Goal: Task Accomplishment & Management: Use online tool/utility

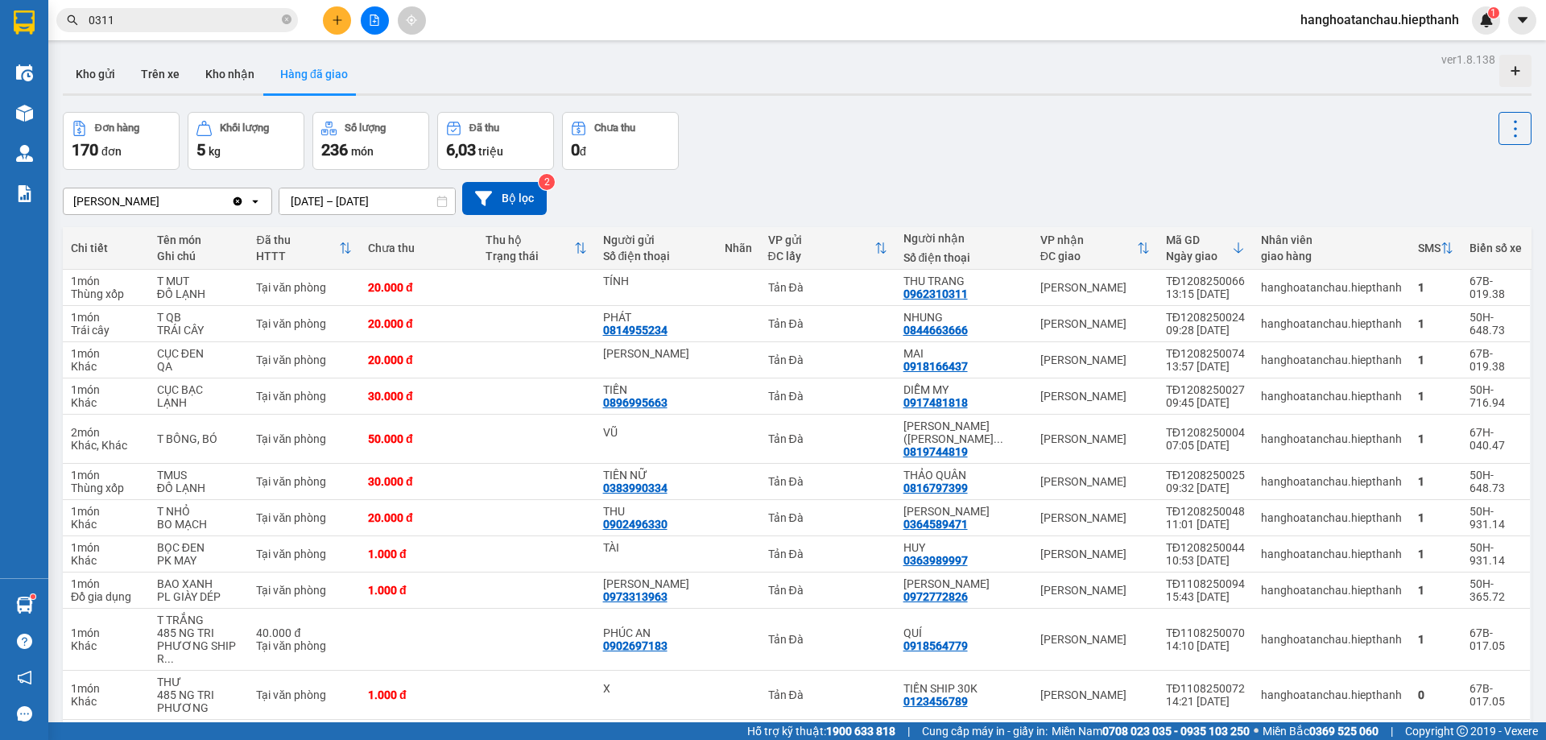
click at [382, 22] on button at bounding box center [375, 20] width 28 height 28
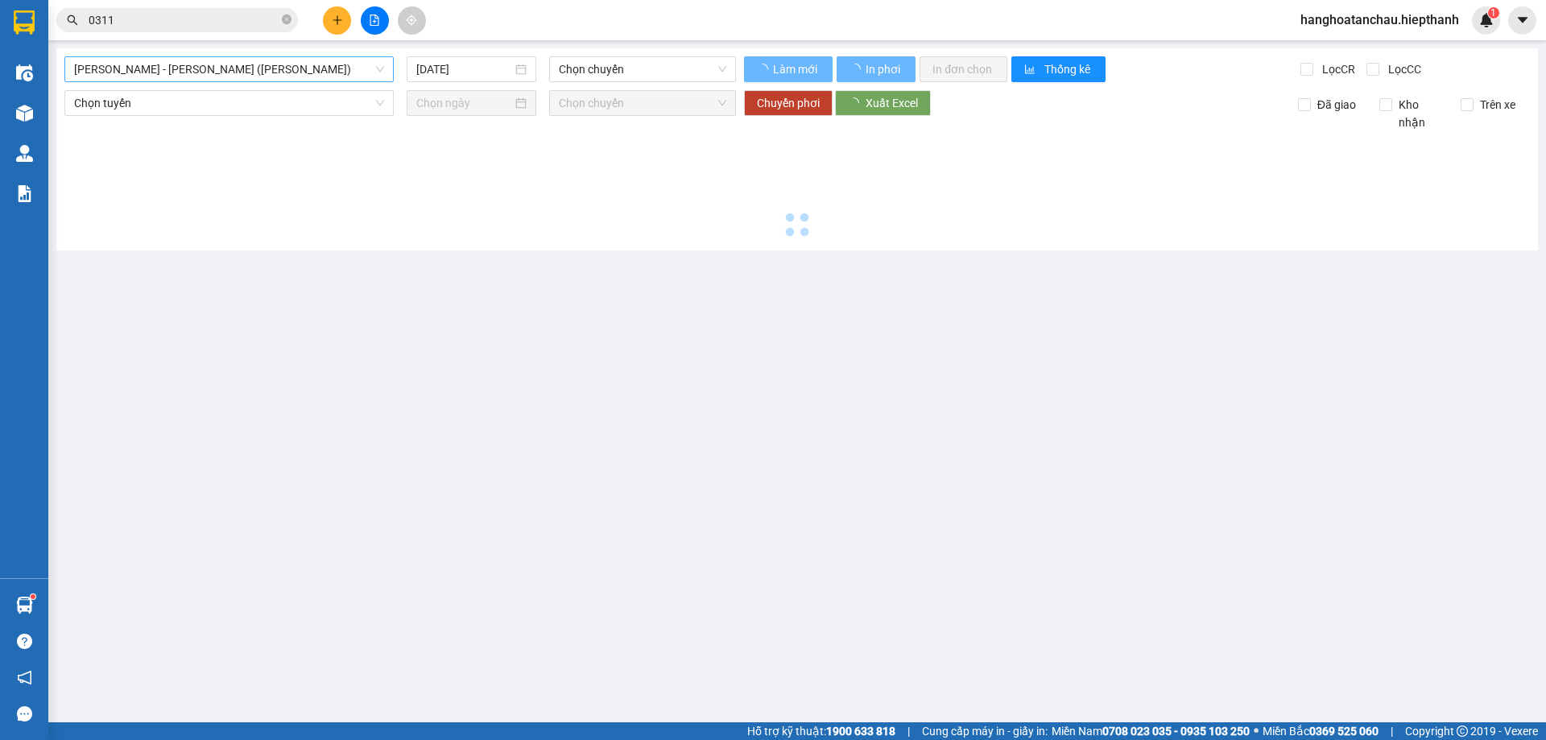
type input "13/08/2025"
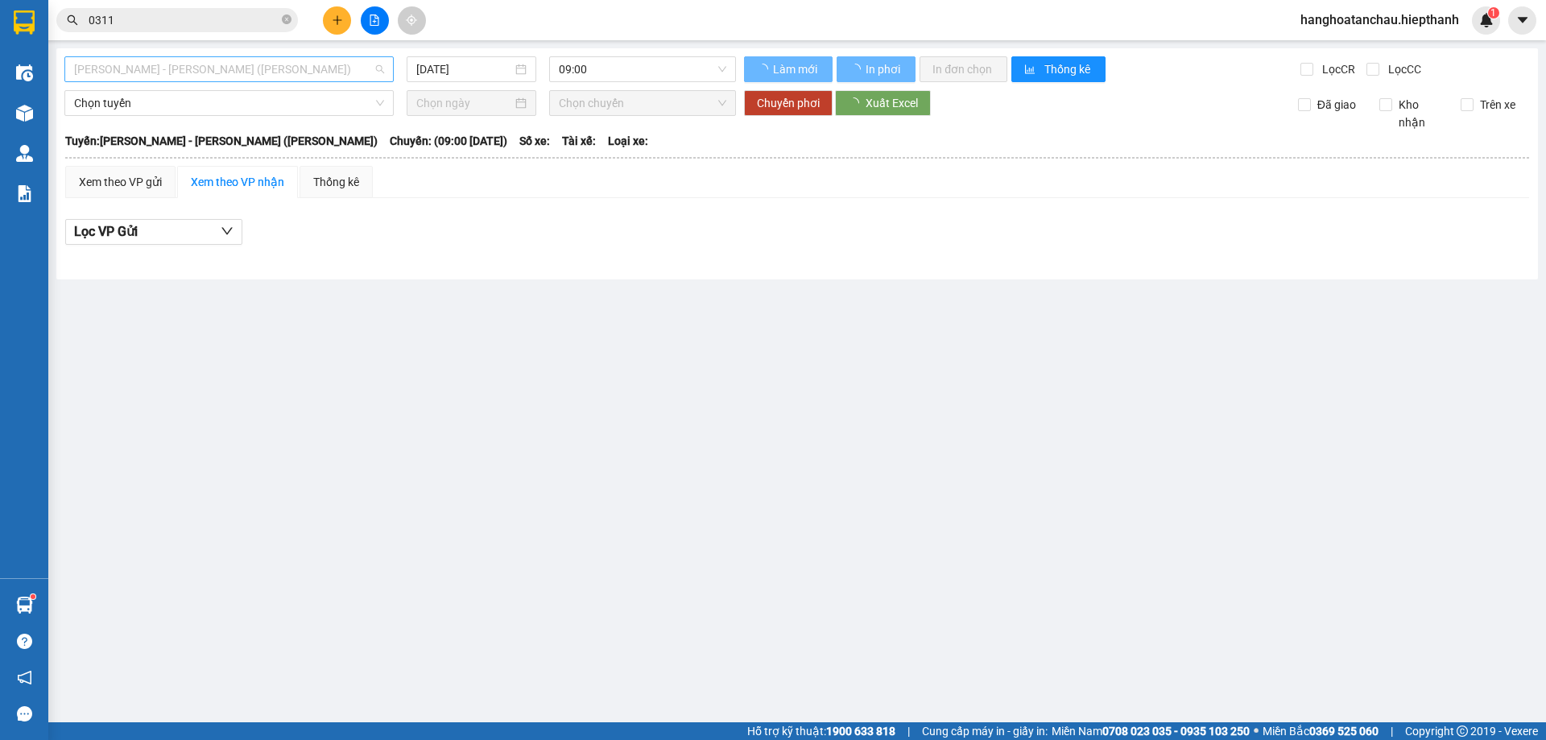
click at [291, 69] on span "Hồ Chí Minh - Tân Châu (TIỀN)" at bounding box center [229, 69] width 310 height 24
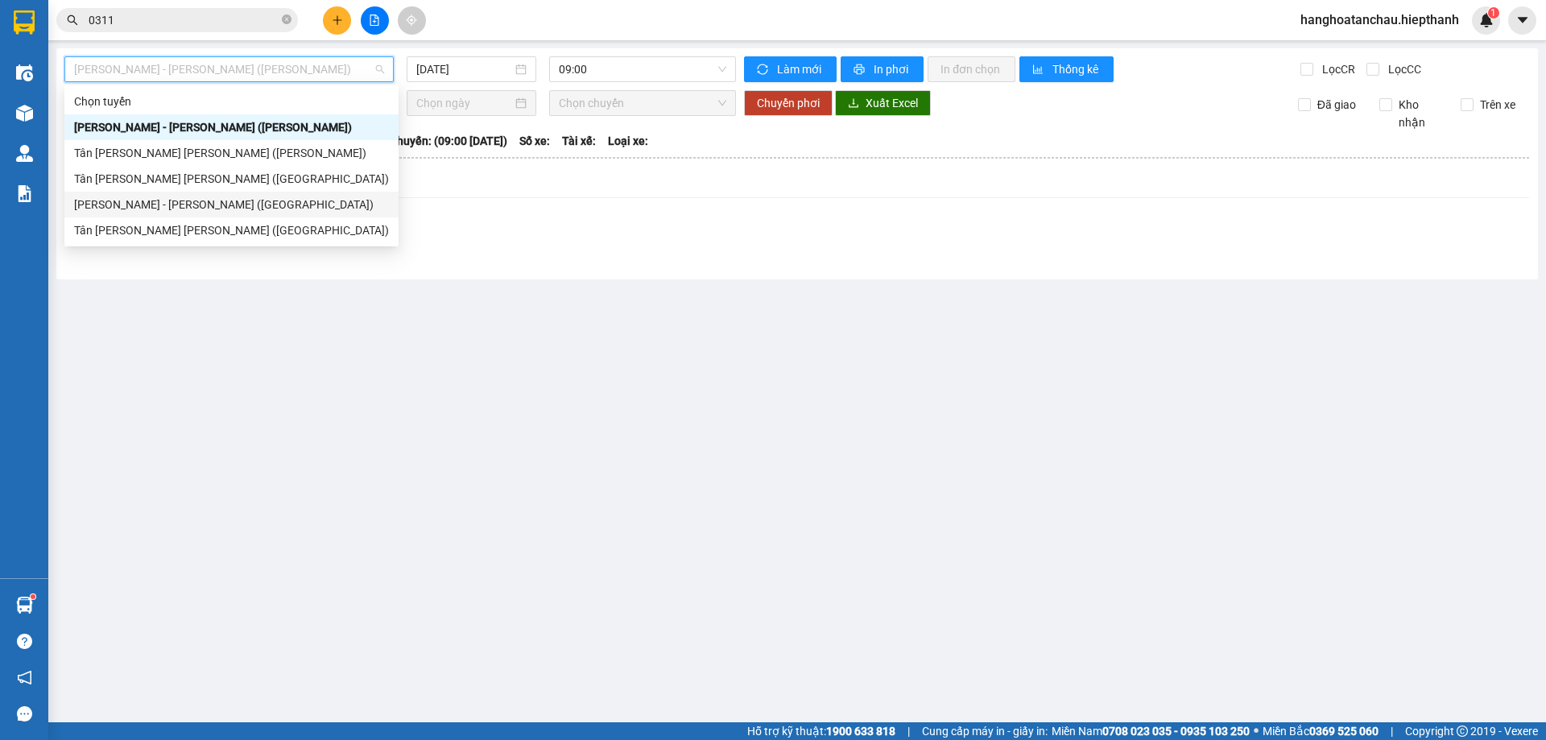
click at [262, 202] on div "[PERSON_NAME] - [GEOGRAPHIC_DATA] ([GEOGRAPHIC_DATA])" at bounding box center [231, 205] width 315 height 18
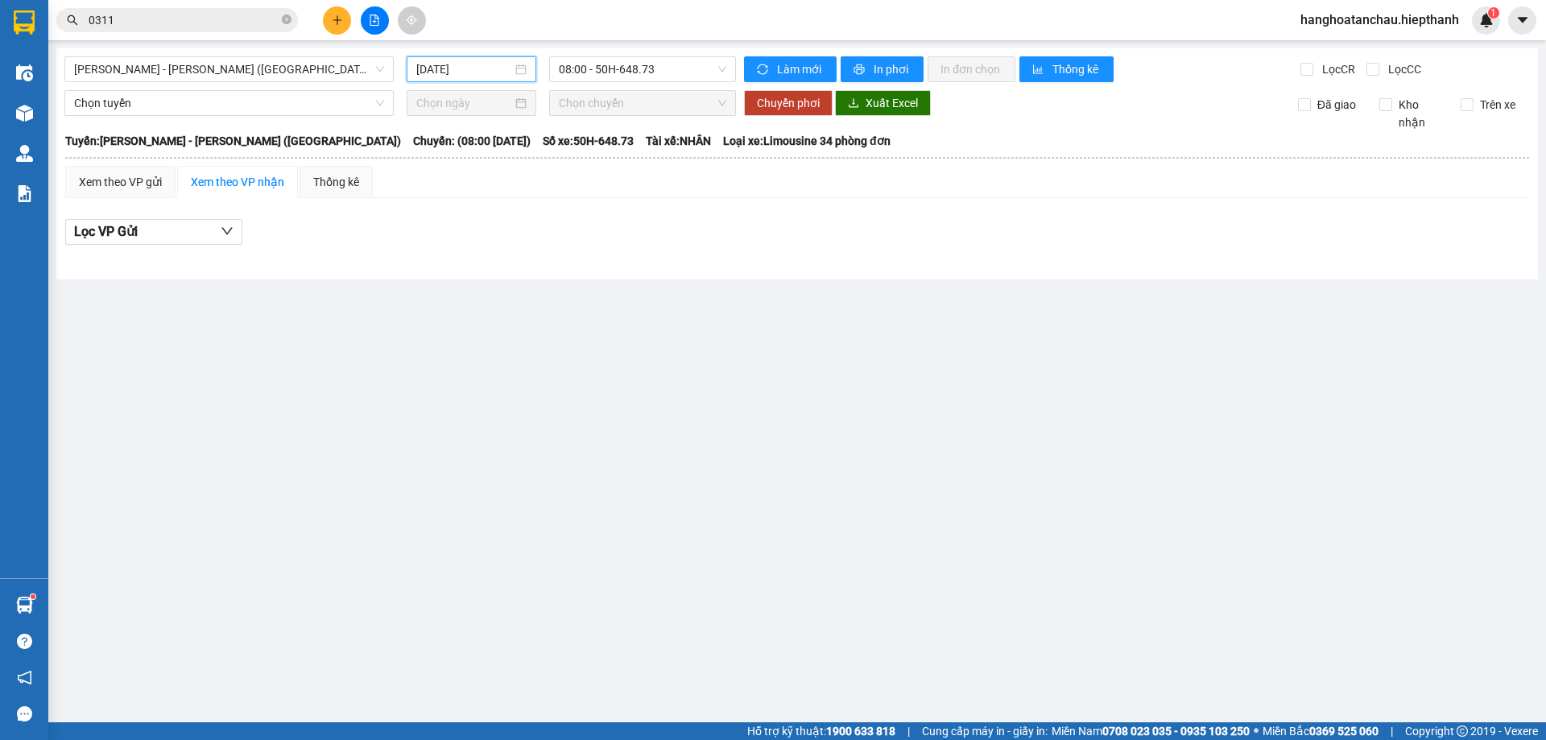
click at [493, 65] on input "13/08/2025" at bounding box center [464, 69] width 96 height 18
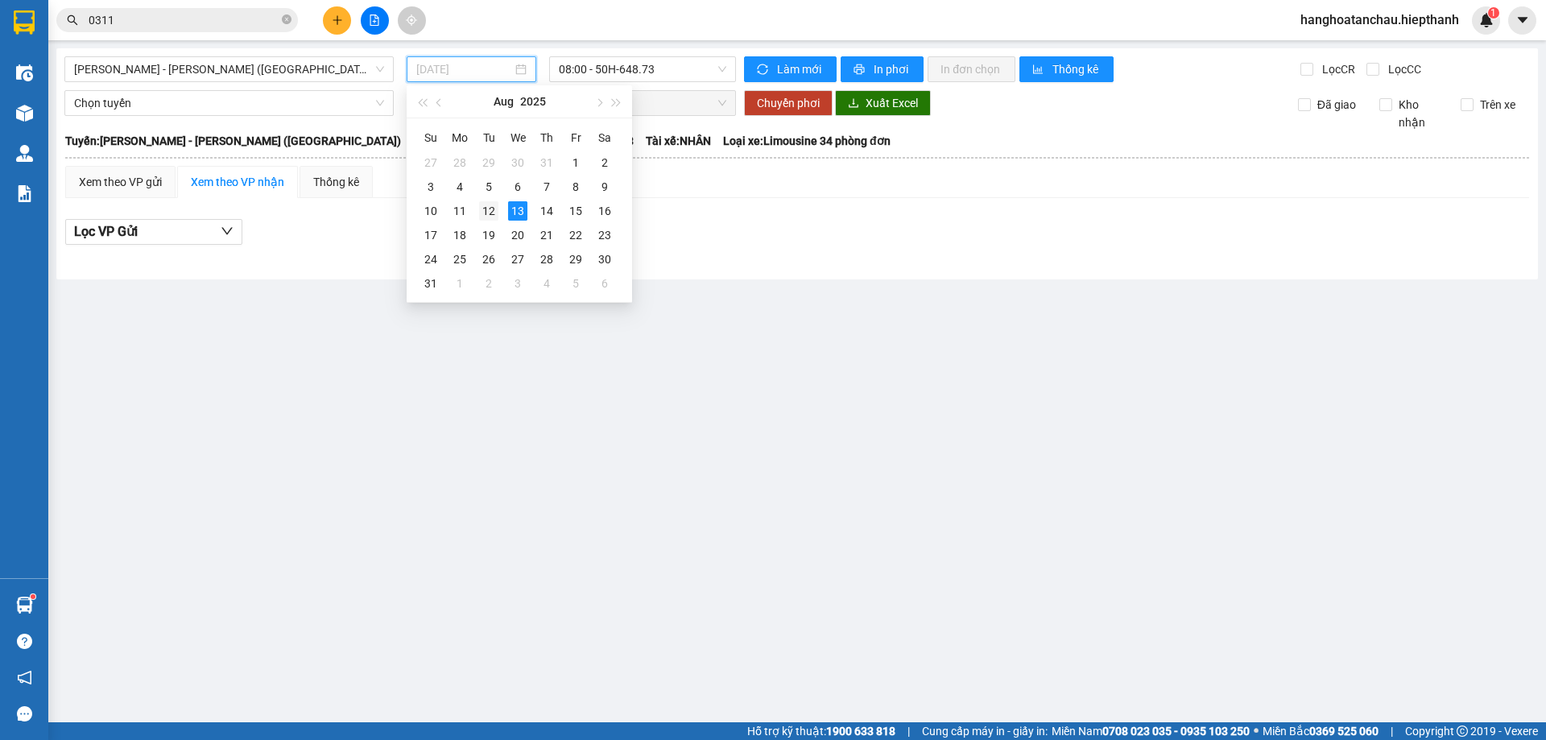
click at [490, 208] on div "12" at bounding box center [488, 210] width 19 height 19
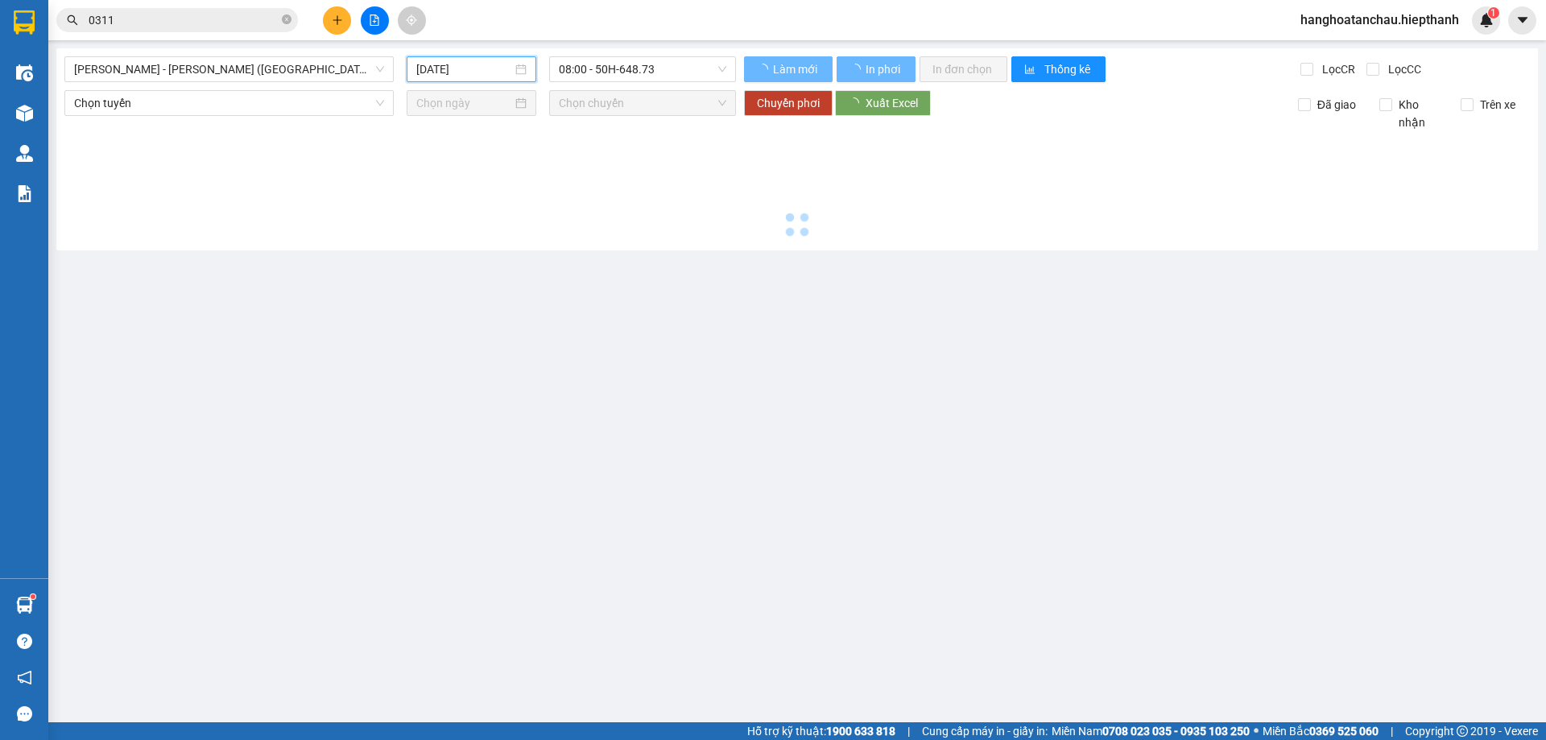
type input "[DATE]"
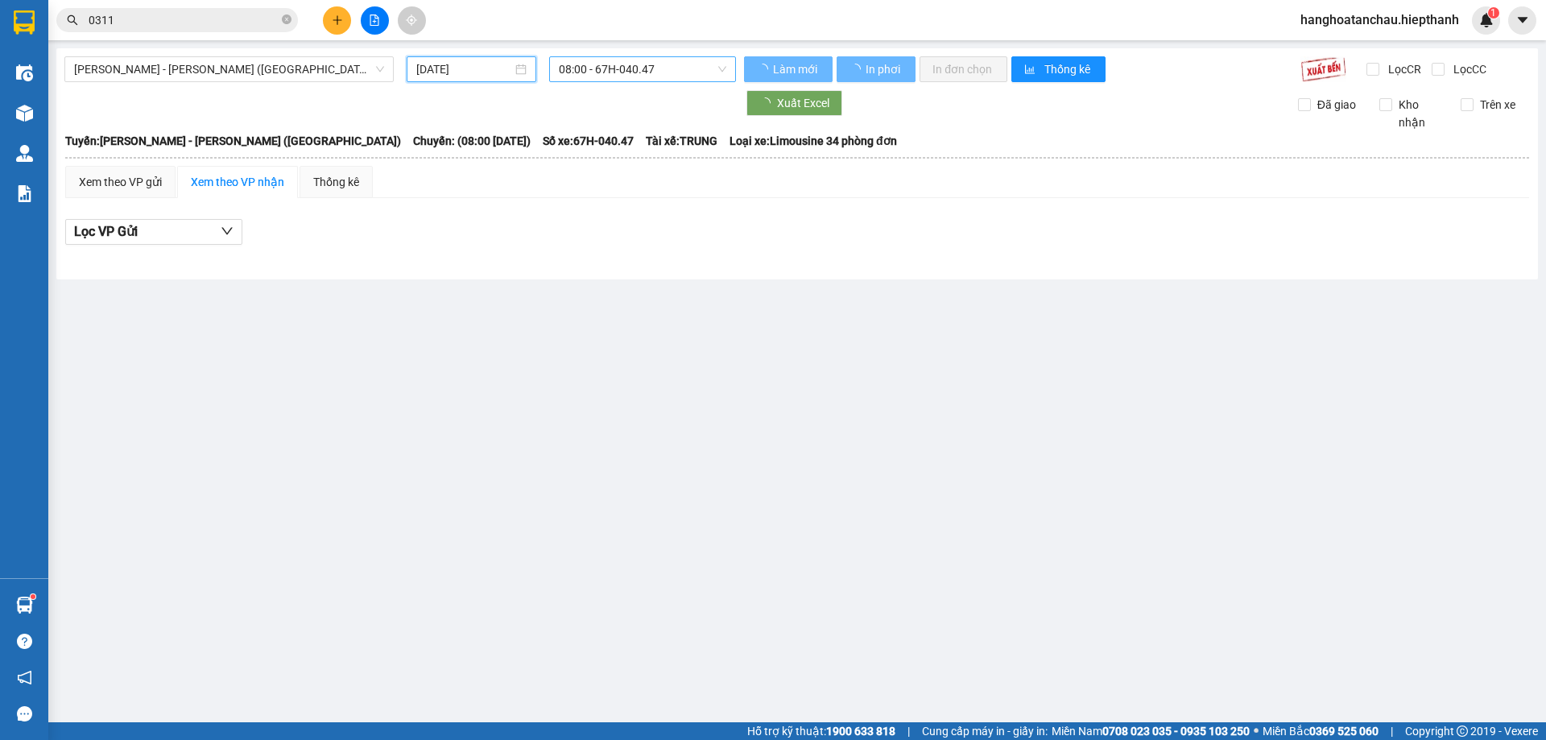
click at [639, 71] on span "08:00 - 67H-040.47" at bounding box center [642, 69] width 167 height 24
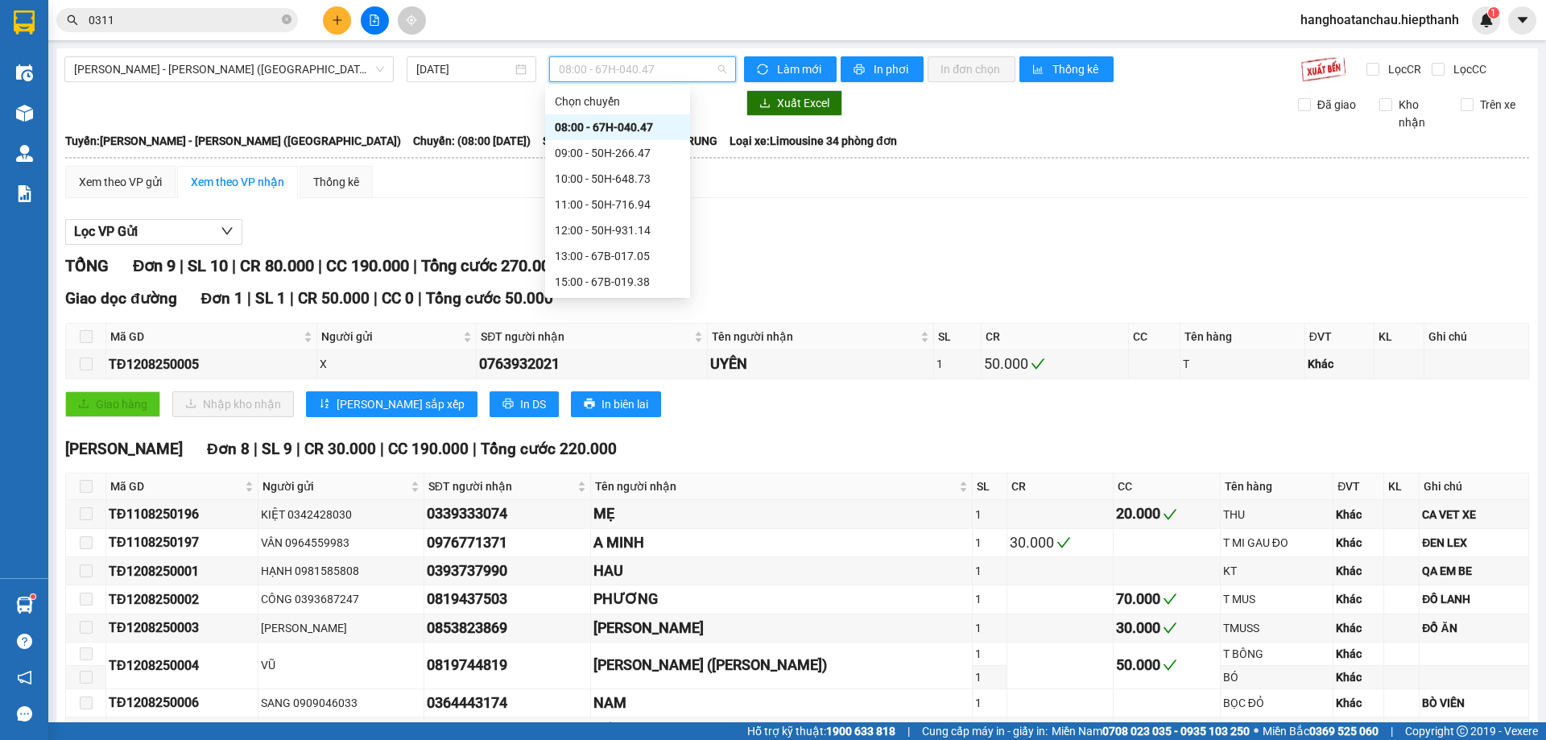
scroll to position [103, 0]
